Goal: Task Accomplishment & Management: Use online tool/utility

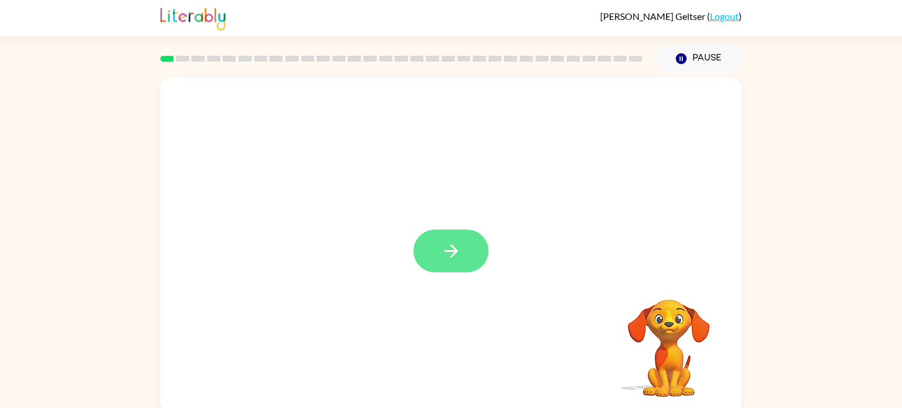
click at [472, 246] on button "button" at bounding box center [451, 251] width 75 height 43
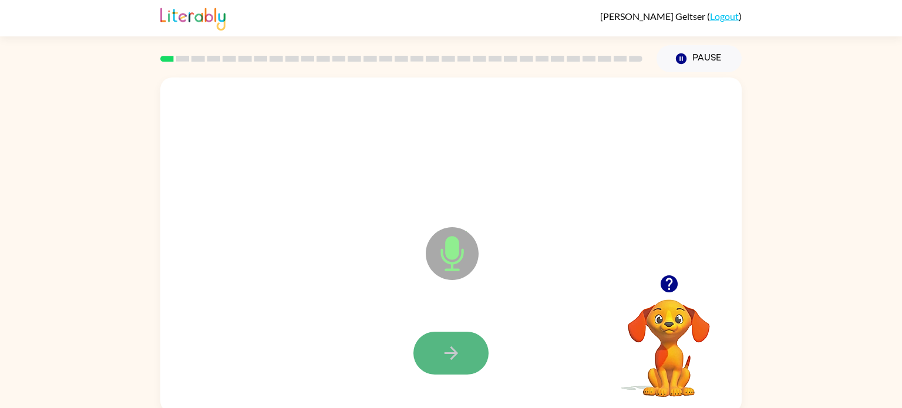
click at [463, 355] on button "button" at bounding box center [451, 353] width 75 height 43
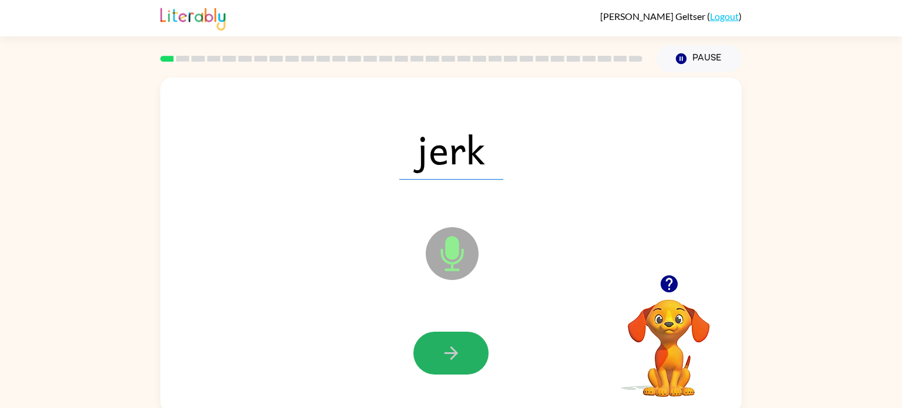
click at [463, 355] on button "button" at bounding box center [451, 353] width 75 height 43
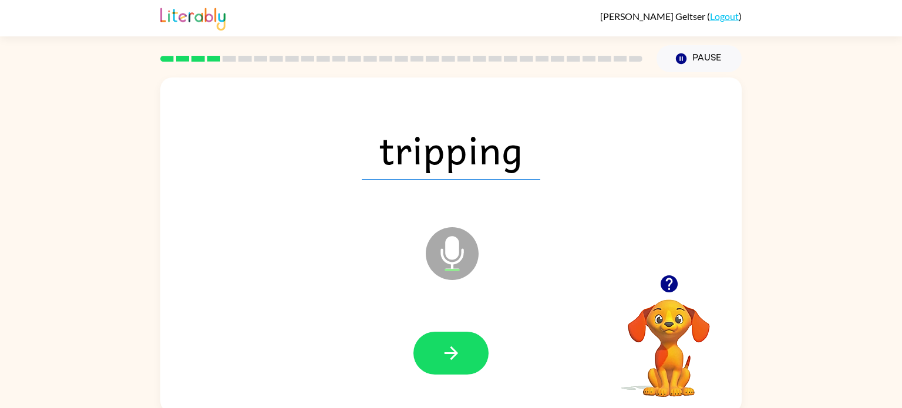
click at [463, 355] on button "button" at bounding box center [451, 353] width 75 height 43
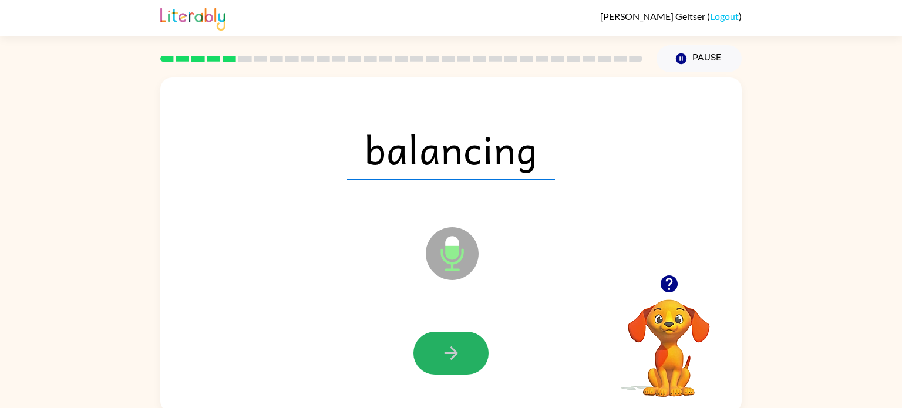
click at [463, 355] on button "button" at bounding box center [451, 353] width 75 height 43
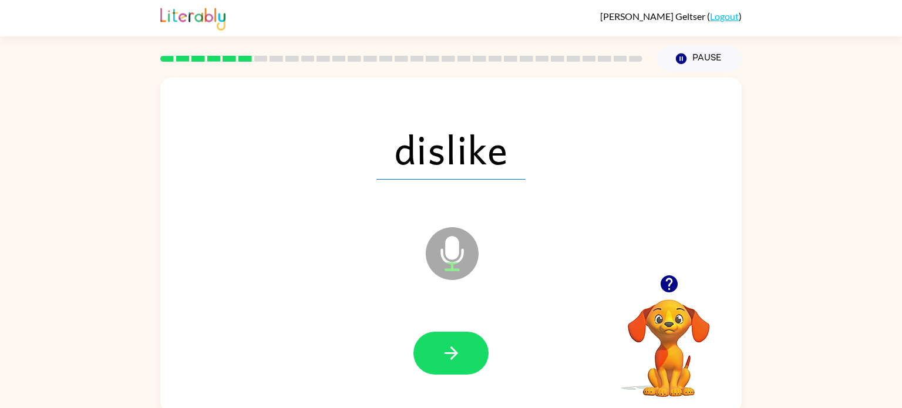
click at [463, 355] on button "button" at bounding box center [451, 353] width 75 height 43
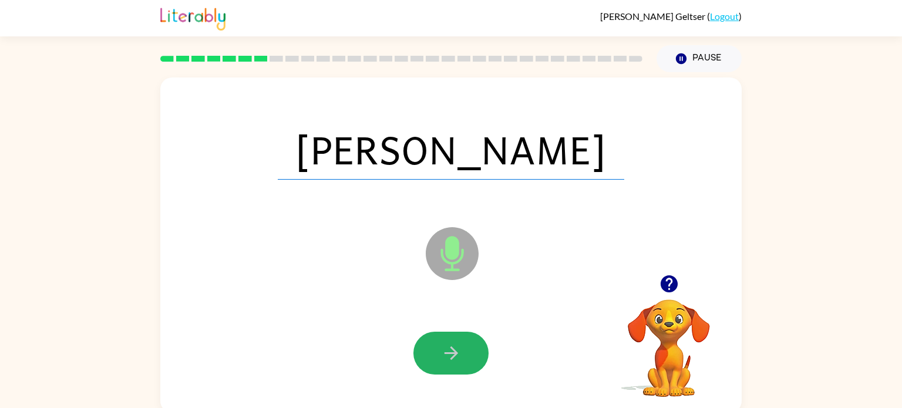
click at [463, 355] on button "button" at bounding box center [451, 353] width 75 height 43
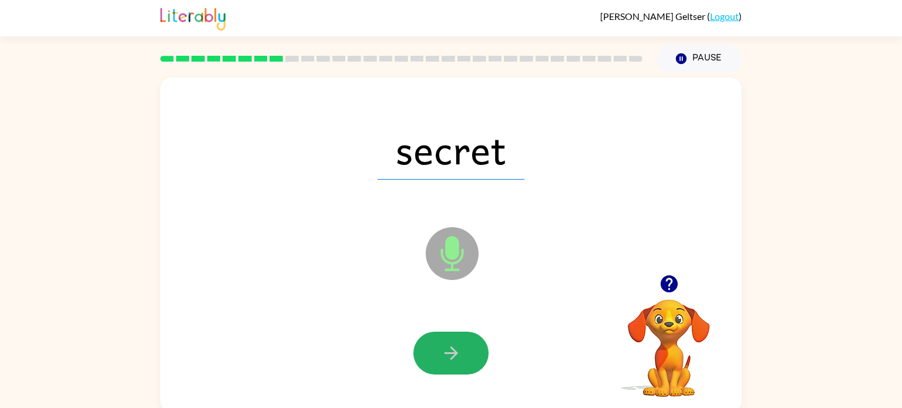
click at [463, 355] on button "button" at bounding box center [451, 353] width 75 height 43
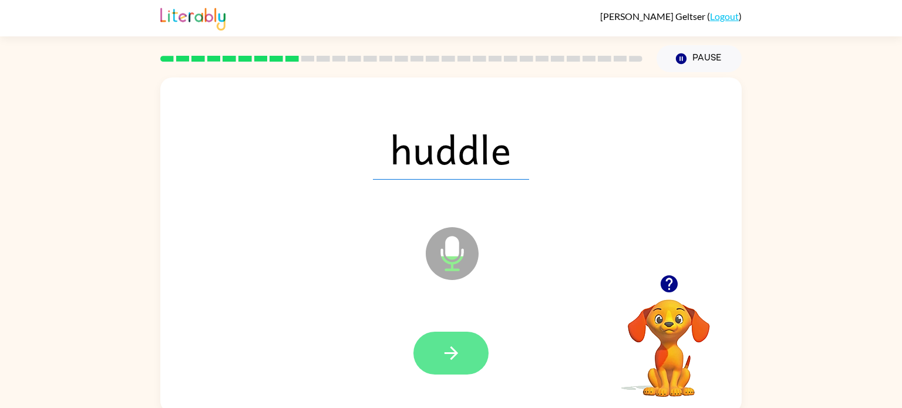
click at [463, 354] on button "button" at bounding box center [451, 353] width 75 height 43
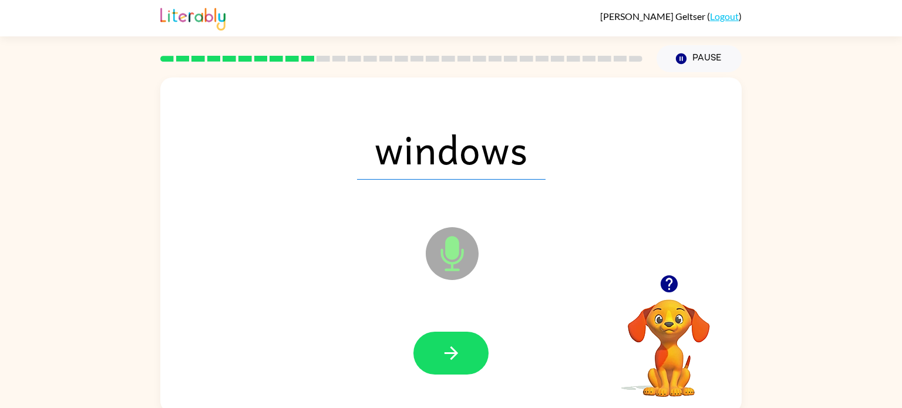
click at [463, 354] on button "button" at bounding box center [451, 353] width 75 height 43
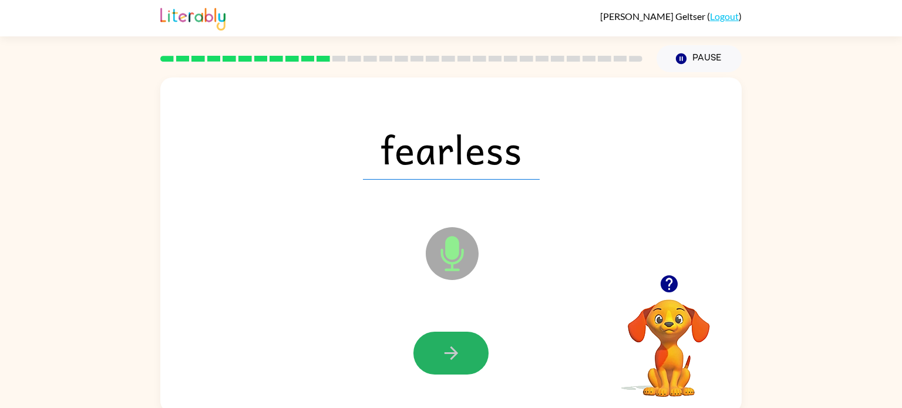
click at [463, 354] on button "button" at bounding box center [451, 353] width 75 height 43
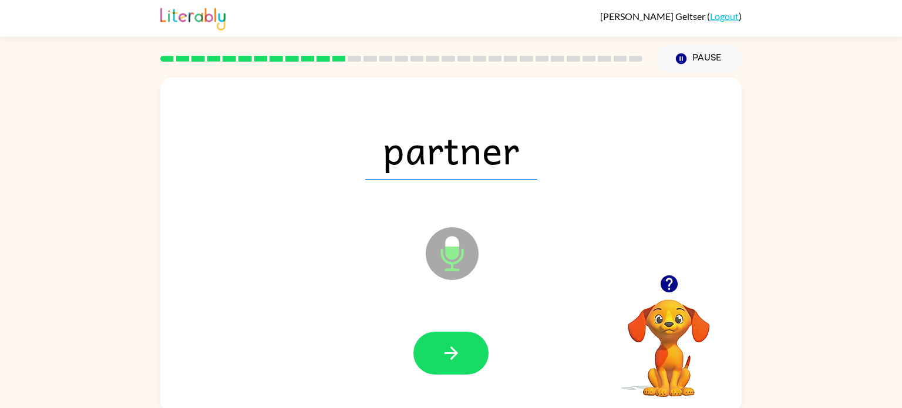
click at [463, 354] on button "button" at bounding box center [451, 353] width 75 height 43
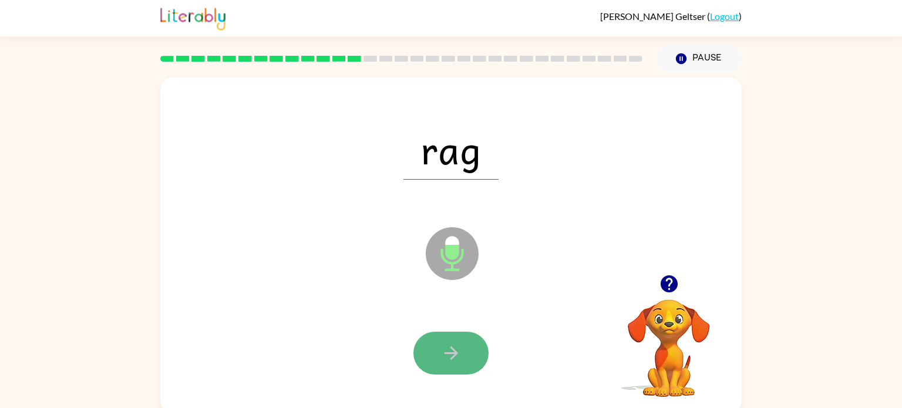
click at [463, 354] on button "button" at bounding box center [451, 353] width 75 height 43
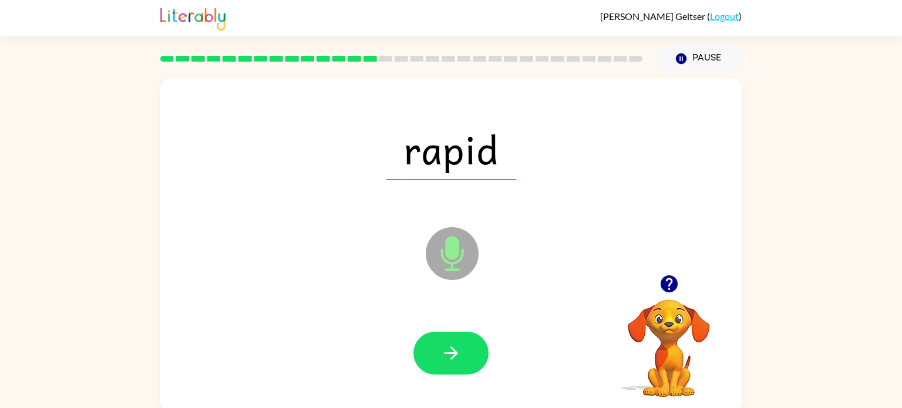
click at [463, 354] on button "button" at bounding box center [451, 353] width 75 height 43
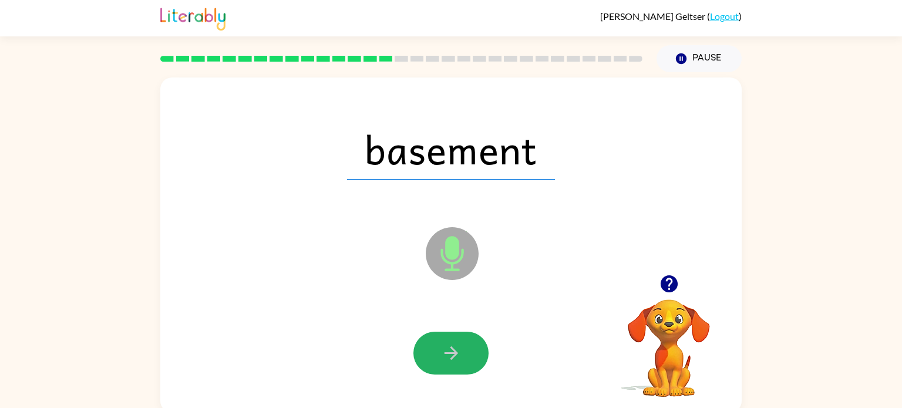
click at [463, 354] on button "button" at bounding box center [451, 353] width 75 height 43
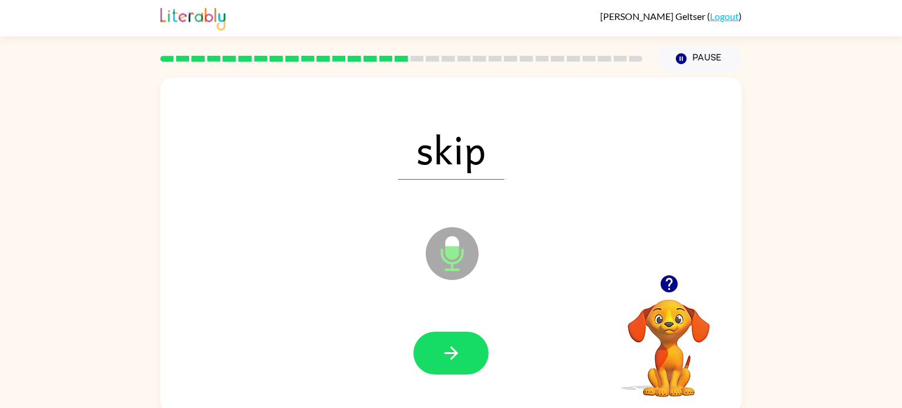
click at [463, 354] on button "button" at bounding box center [451, 353] width 75 height 43
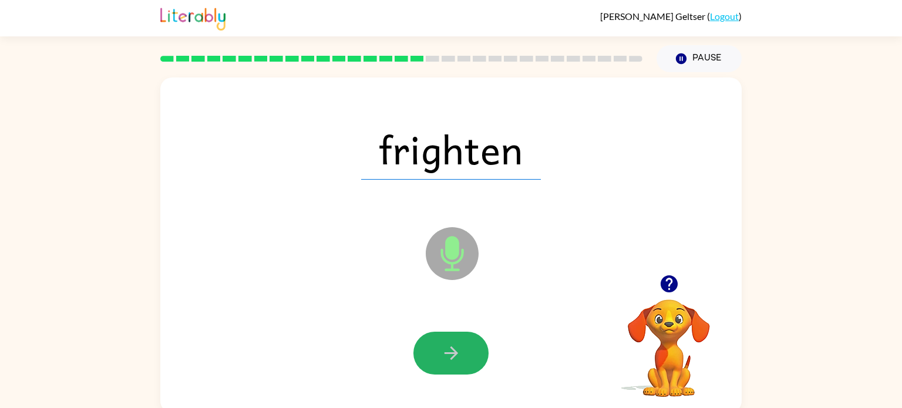
click at [463, 354] on button "button" at bounding box center [451, 353] width 75 height 43
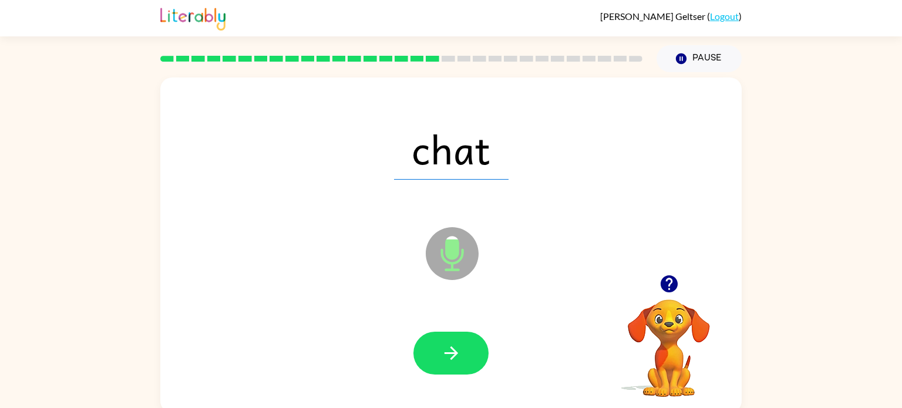
click at [463, 354] on button "button" at bounding box center [451, 353] width 75 height 43
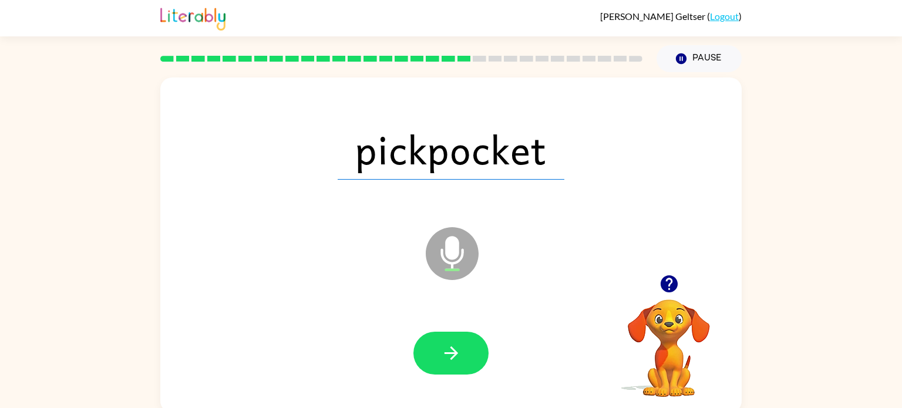
click at [463, 354] on button "button" at bounding box center [451, 353] width 75 height 43
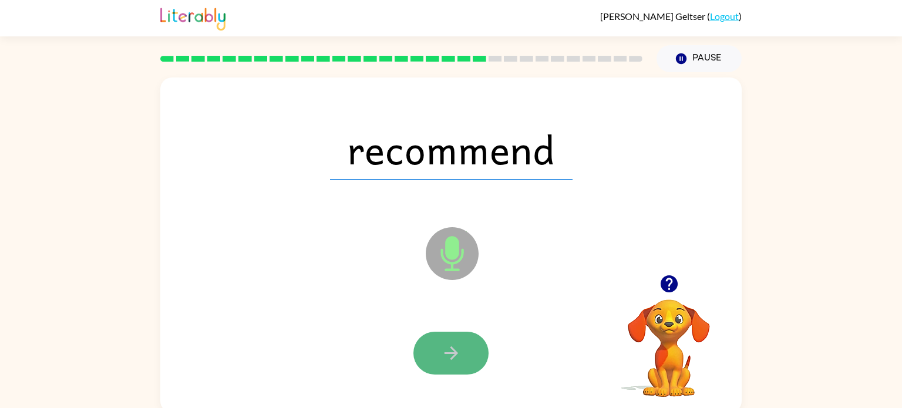
click at [462, 354] on button "button" at bounding box center [451, 353] width 75 height 43
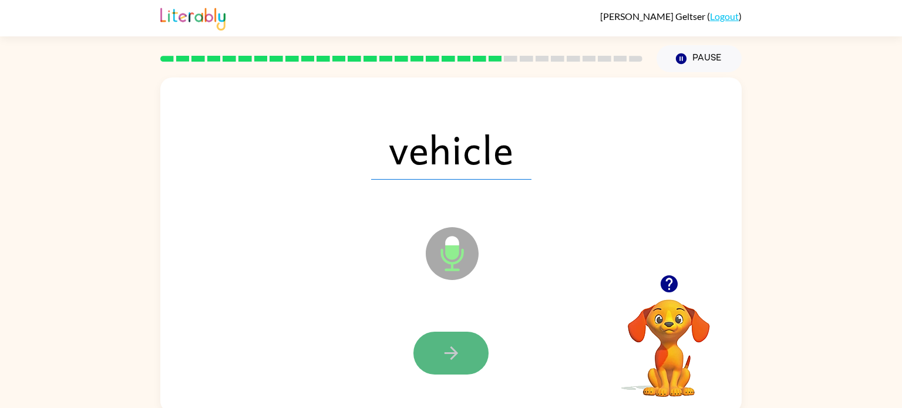
click at [461, 353] on icon "button" at bounding box center [451, 353] width 21 height 21
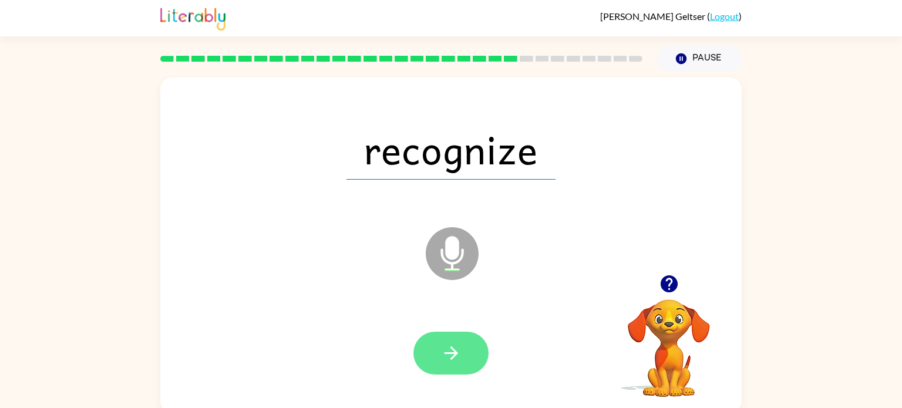
click at [461, 353] on icon "button" at bounding box center [451, 353] width 21 height 21
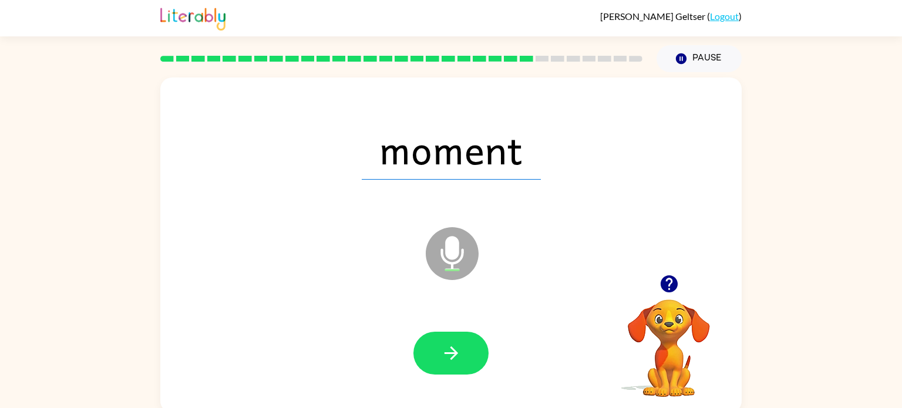
click at [461, 353] on icon "button" at bounding box center [451, 353] width 21 height 21
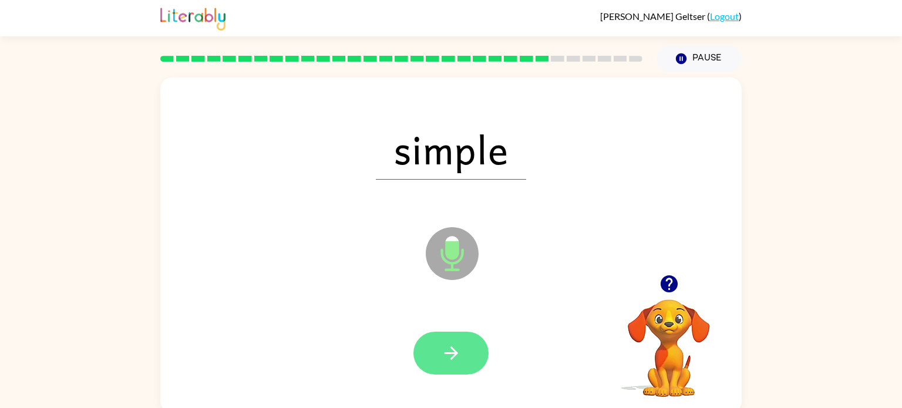
click at [459, 352] on icon "button" at bounding box center [451, 353] width 21 height 21
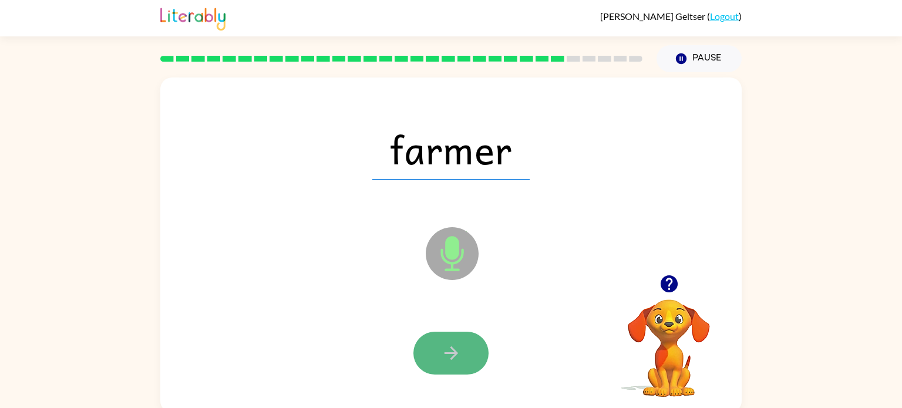
click at [458, 351] on icon "button" at bounding box center [451, 353] width 21 height 21
click at [457, 348] on icon "button" at bounding box center [451, 353] width 21 height 21
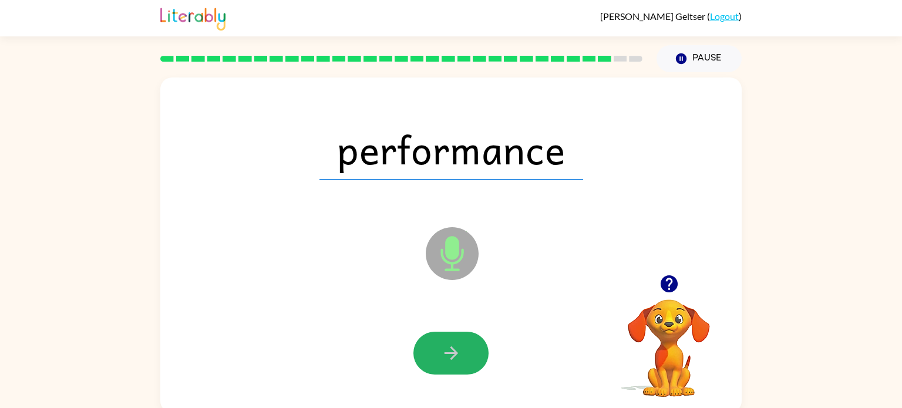
click at [457, 348] on icon "button" at bounding box center [451, 353] width 21 height 21
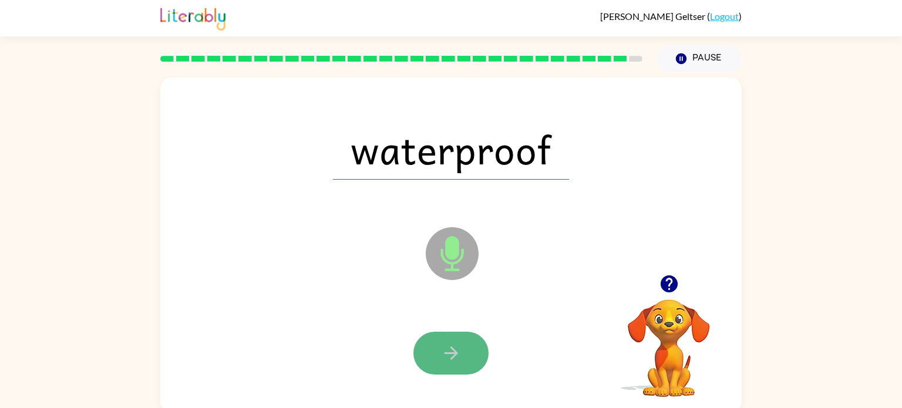
click at [457, 348] on icon "button" at bounding box center [451, 353] width 21 height 21
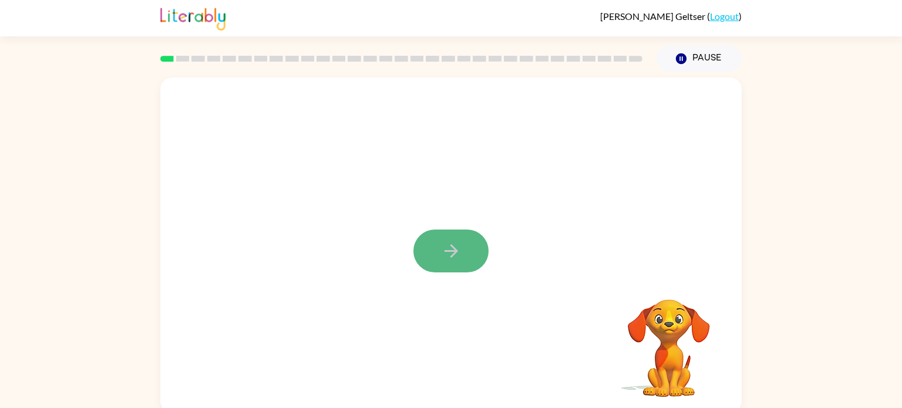
click at [462, 254] on button "button" at bounding box center [451, 251] width 75 height 43
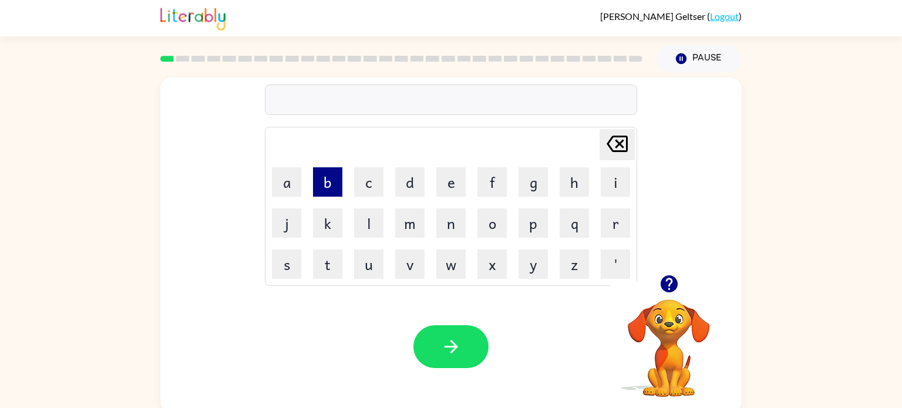
click at [327, 183] on button "b" at bounding box center [327, 181] width 29 height 29
click at [489, 216] on button "o" at bounding box center [492, 223] width 29 height 29
click at [611, 222] on button "r" at bounding box center [615, 223] width 29 height 29
click at [411, 183] on button "d" at bounding box center [409, 181] width 29 height 29
click at [439, 184] on button "e" at bounding box center [450, 181] width 29 height 29
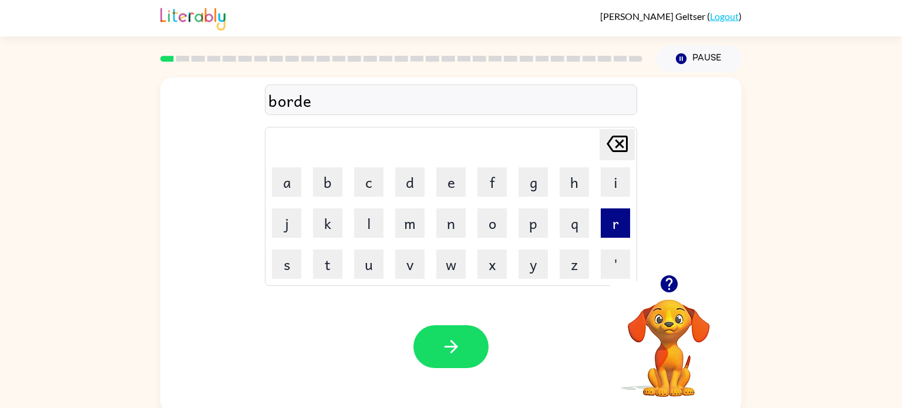
click at [620, 220] on button "r" at bounding box center [615, 223] width 29 height 29
click at [466, 350] on button "button" at bounding box center [451, 346] width 75 height 43
click at [376, 191] on button "c" at bounding box center [368, 181] width 29 height 29
type button "c"
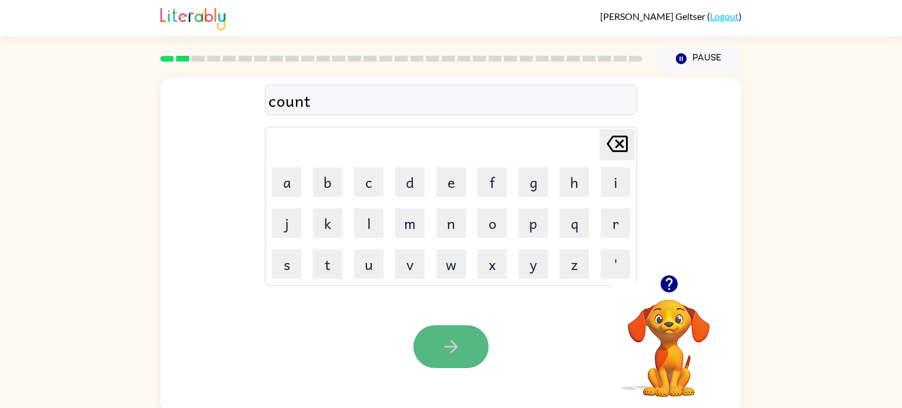
click at [464, 346] on button "button" at bounding box center [451, 346] width 75 height 43
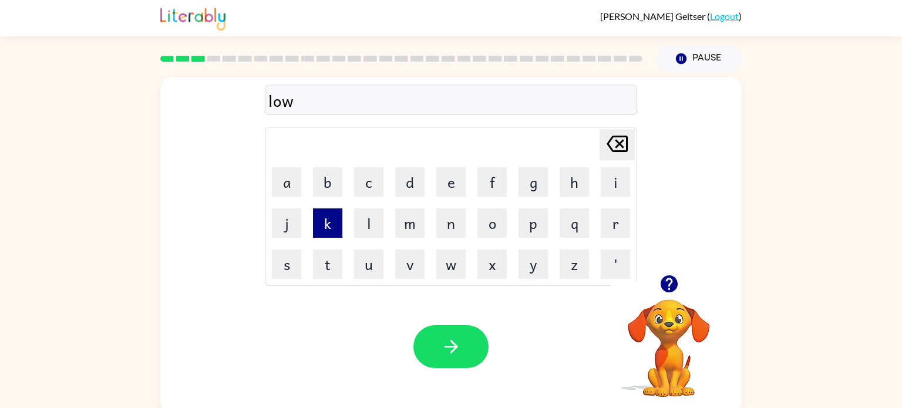
click at [331, 218] on button "k" at bounding box center [327, 223] width 29 height 29
click at [279, 182] on button "a" at bounding box center [286, 181] width 29 height 29
click at [614, 185] on button "i" at bounding box center [615, 181] width 29 height 29
click at [335, 263] on button "t" at bounding box center [327, 264] width 29 height 29
click at [619, 145] on icon at bounding box center [617, 144] width 21 height 16
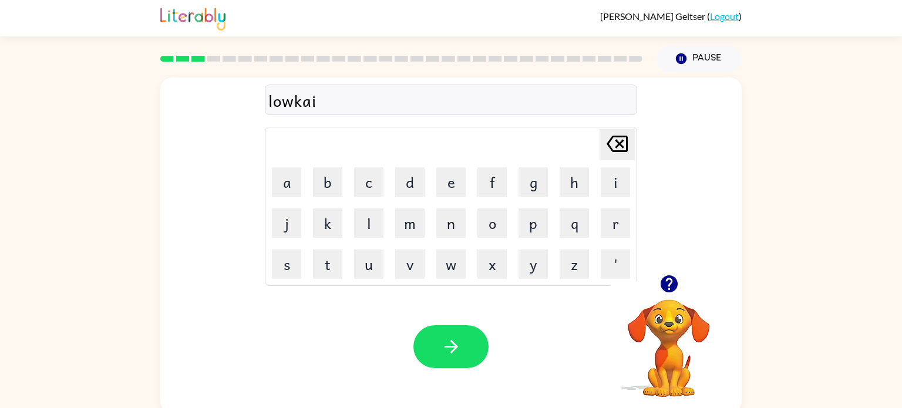
click at [619, 145] on icon at bounding box center [617, 144] width 21 height 16
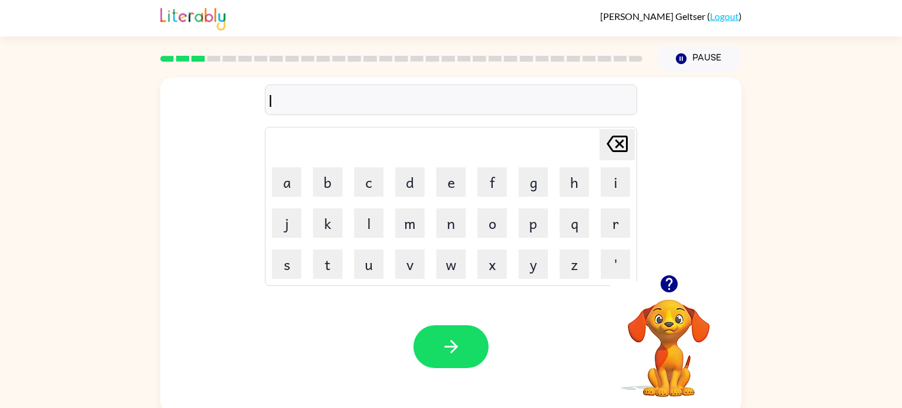
click at [619, 145] on icon at bounding box center [617, 144] width 21 height 16
click at [369, 217] on button "l" at bounding box center [368, 223] width 29 height 29
click at [501, 228] on button "o" at bounding box center [492, 223] width 29 height 29
click at [456, 265] on button "w" at bounding box center [450, 264] width 29 height 29
click at [358, 200] on td "c" at bounding box center [369, 182] width 40 height 40
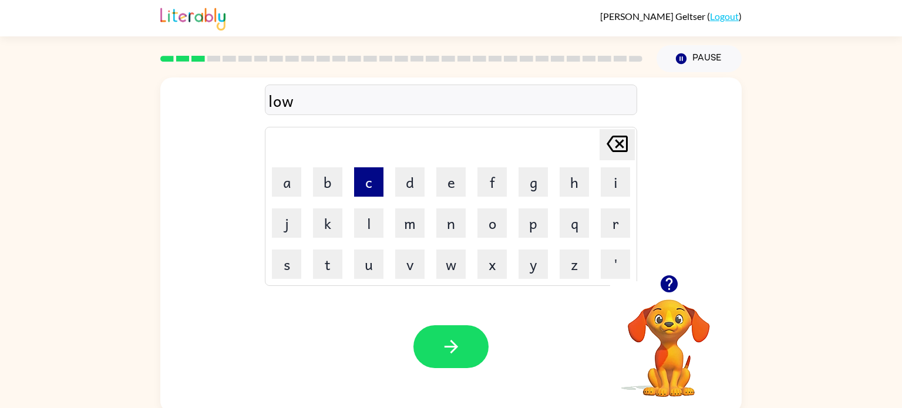
click at [371, 183] on button "c" at bounding box center [368, 181] width 29 height 29
click at [329, 213] on button "k" at bounding box center [327, 223] width 29 height 29
click at [615, 143] on icon "Delete Delete last character input" at bounding box center [617, 144] width 28 height 28
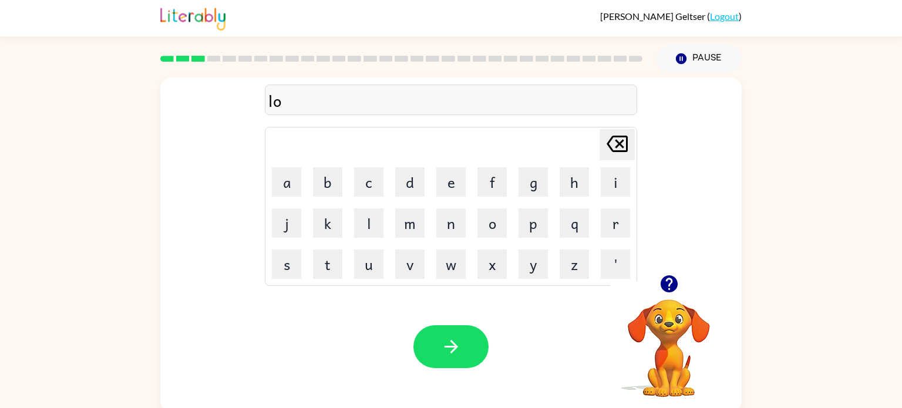
click at [615, 143] on icon "Delete Delete last character input" at bounding box center [617, 144] width 28 height 28
click at [730, 17] on link "Logout" at bounding box center [724, 16] width 29 height 11
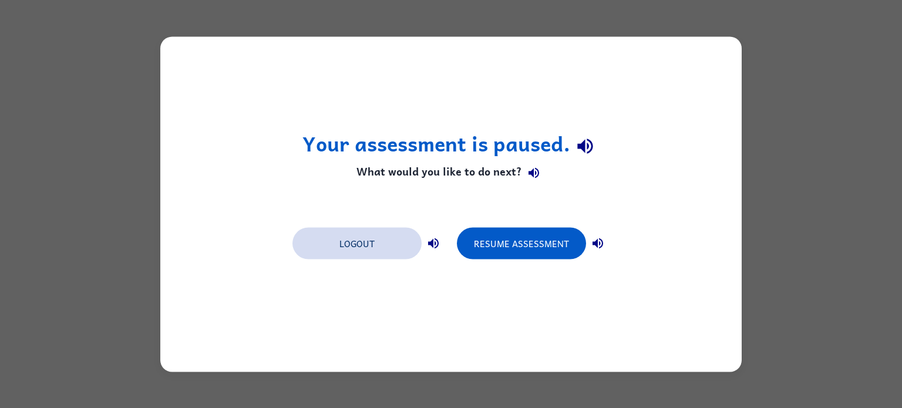
click at [370, 240] on button "Logout" at bounding box center [357, 243] width 129 height 32
